Goal: Task Accomplishment & Management: Use online tool/utility

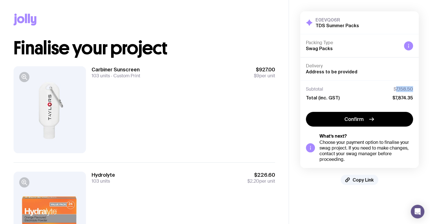
drag, startPoint x: 412, startPoint y: 88, endPoint x: 397, endPoint y: 88, distance: 15.0
click at [397, 88] on span "$7,158.50" at bounding box center [404, 89] width 20 height 6
copy span "7,158.50"
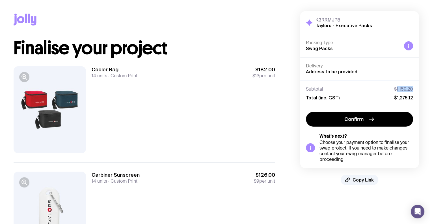
drag, startPoint x: 412, startPoint y: 88, endPoint x: 397, endPoint y: 87, distance: 15.6
click at [397, 87] on span "$1,159.20" at bounding box center [403, 89] width 19 height 6
copy span "1,159.20"
click at [415, 86] on div "Subtotal $1,159.20 Total (inc. GST) $1,275.12" at bounding box center [359, 93] width 118 height 26
drag, startPoint x: 414, startPoint y: 88, endPoint x: 397, endPoint y: 90, distance: 17.7
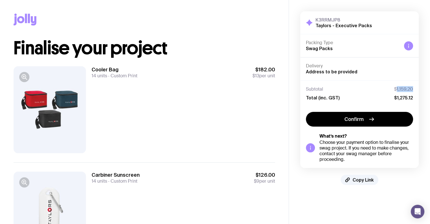
click at [397, 90] on div "Subtotal $1,159.20 Total (inc. GST) $1,275.12" at bounding box center [359, 93] width 118 height 26
copy span "1,159.20"
drag, startPoint x: 414, startPoint y: 87, endPoint x: 395, endPoint y: 88, distance: 18.7
click at [395, 88] on div "Subtotal $3,385.20 Total (inc. GST) $3,723.72" at bounding box center [359, 93] width 118 height 26
copy span "3,385.20"
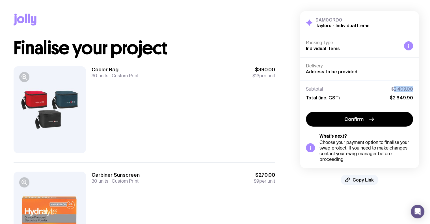
drag, startPoint x: 404, startPoint y: 88, endPoint x: 394, endPoint y: 88, distance: 9.6
click at [394, 88] on div "Subtotal $2,409.00 Total (inc. GST) $2,649.90" at bounding box center [359, 93] width 118 height 26
copy span "2,409.00"
